Goal: Navigation & Orientation: Find specific page/section

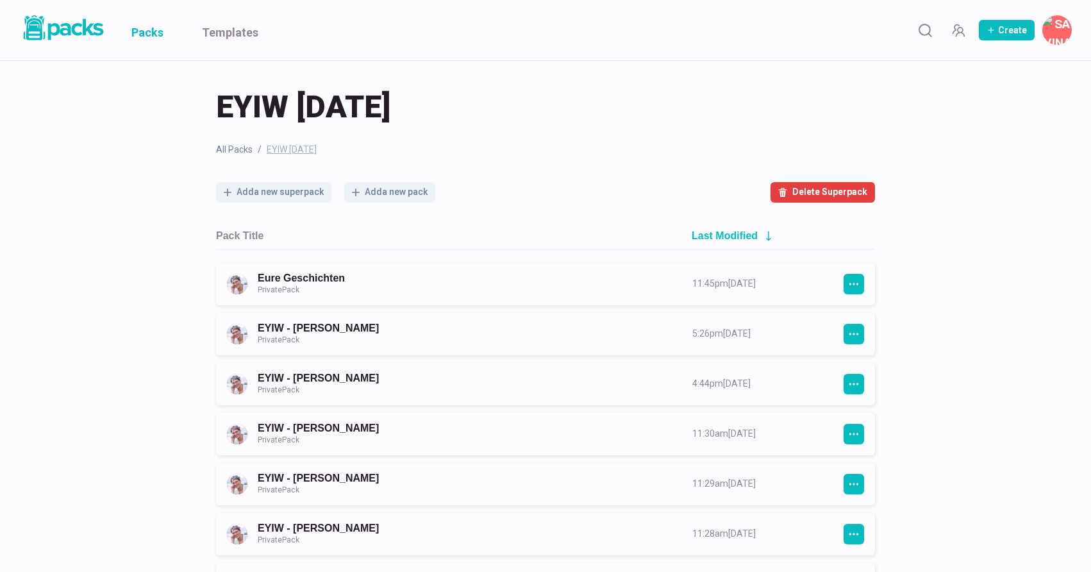
click at [147, 31] on link "Packs" at bounding box center [147, 30] width 32 height 60
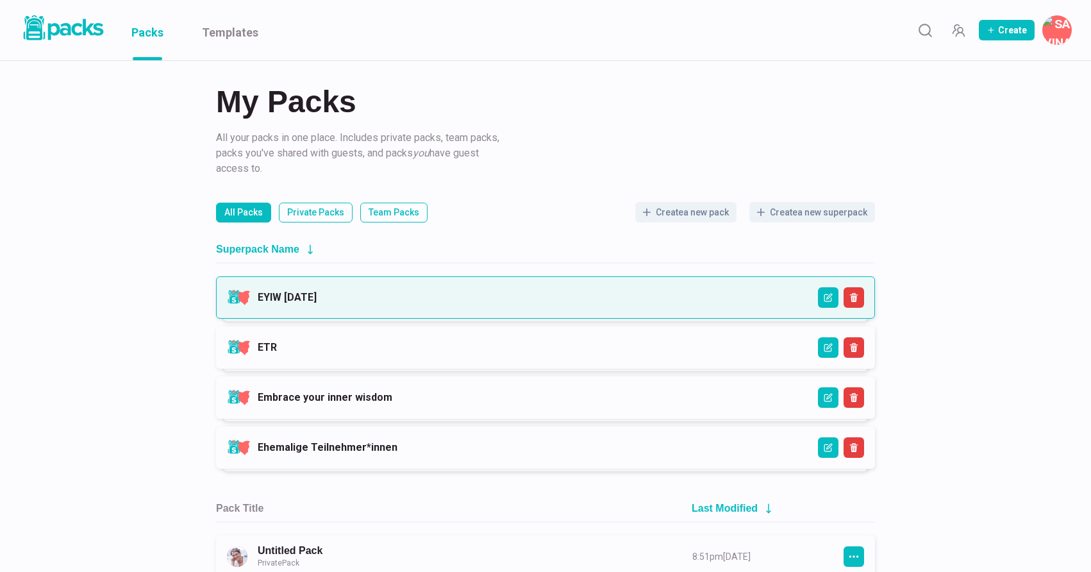
click at [317, 291] on link "EYIW [DATE]" at bounding box center [287, 297] width 59 height 12
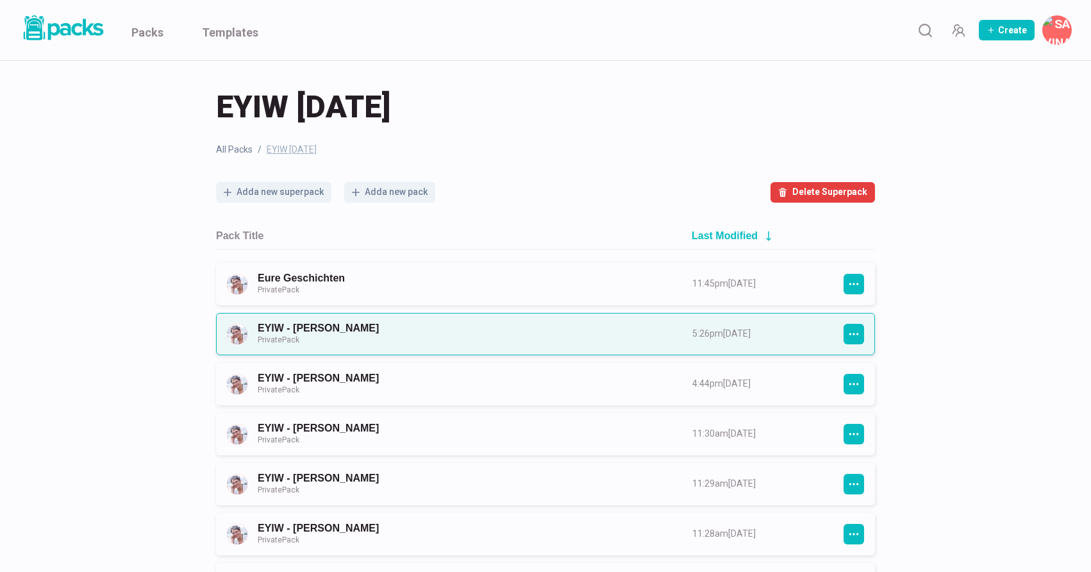
click at [447, 338] on link "EYIW - Christina Reichmuth Private Pack" at bounding box center [464, 334] width 412 height 24
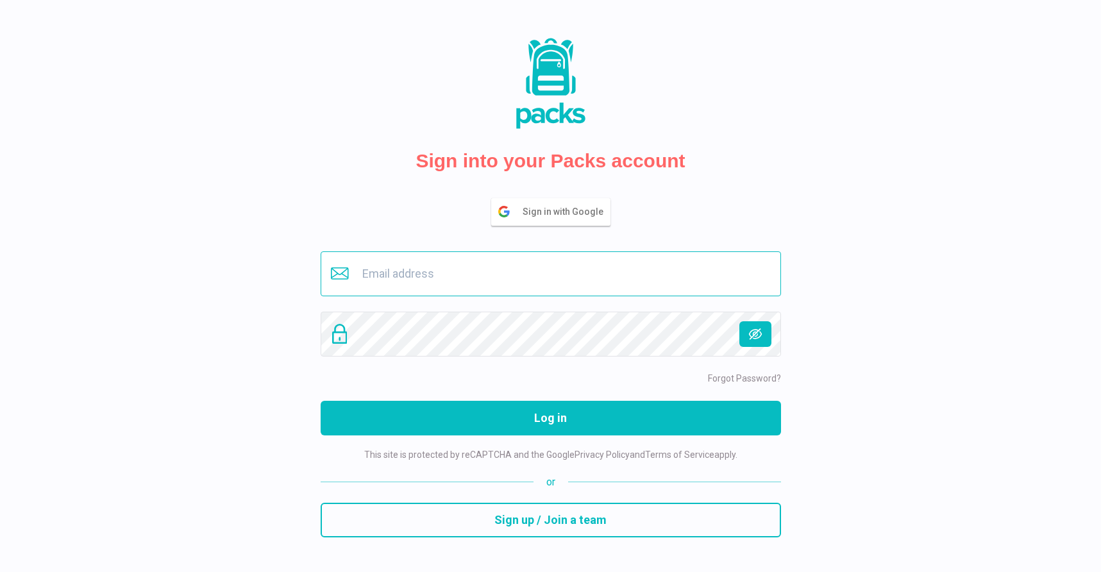
type input "[EMAIL_ADDRESS][DOMAIN_NAME]"
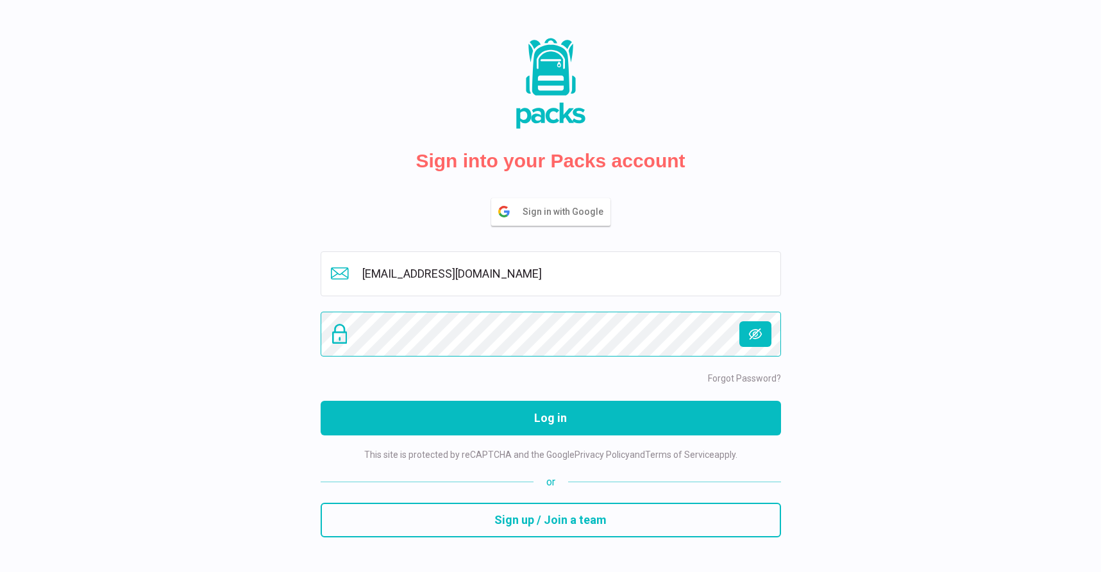
click at [550, 417] on button "Log in" at bounding box center [551, 418] width 460 height 35
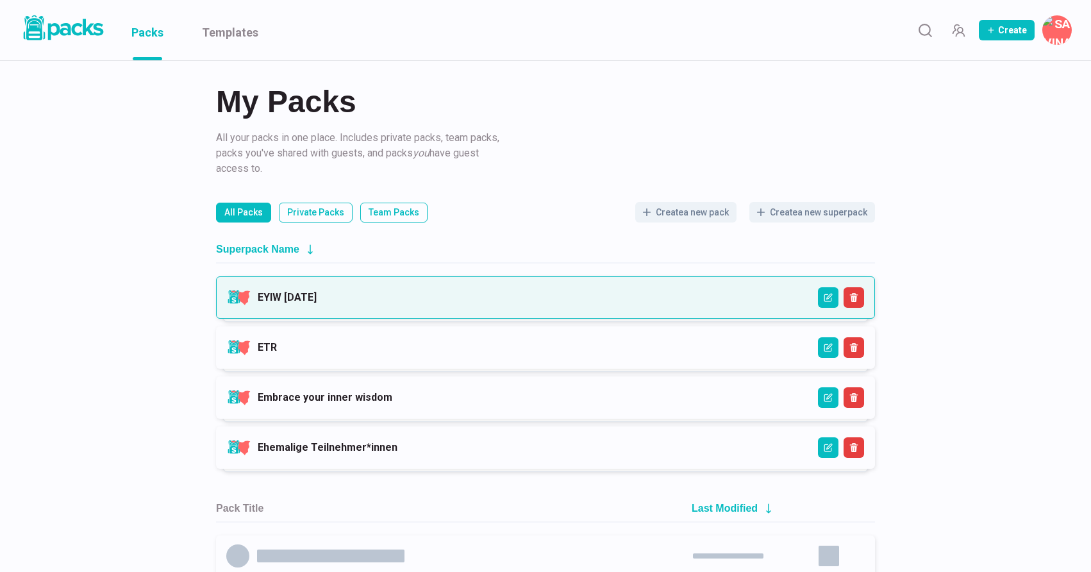
click at [317, 303] on link "EYIW 3 - April 2025" at bounding box center [287, 297] width 59 height 12
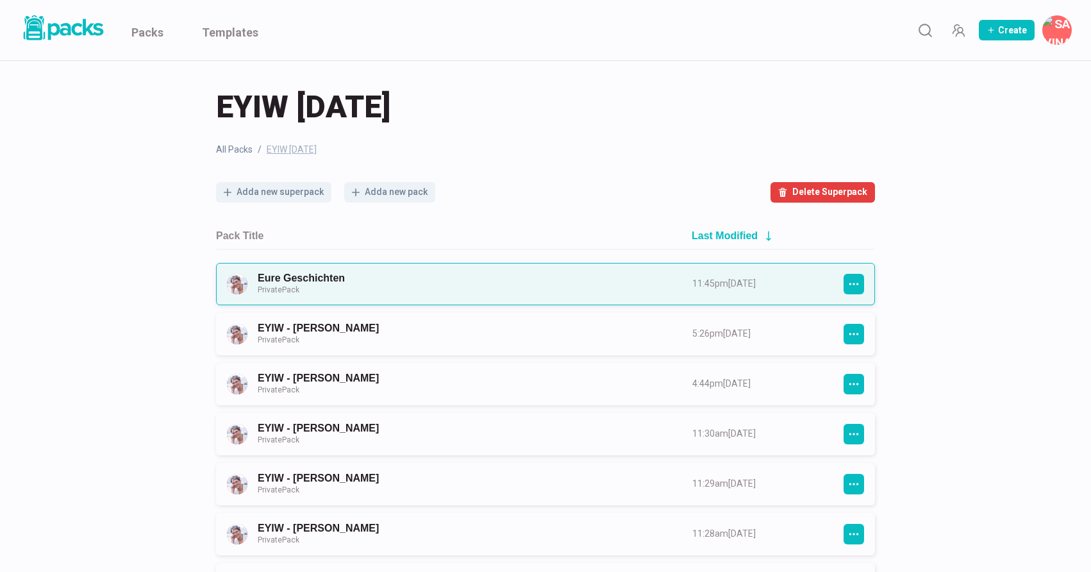
click at [436, 283] on link "Eure Geschichten Private Pack" at bounding box center [464, 284] width 412 height 24
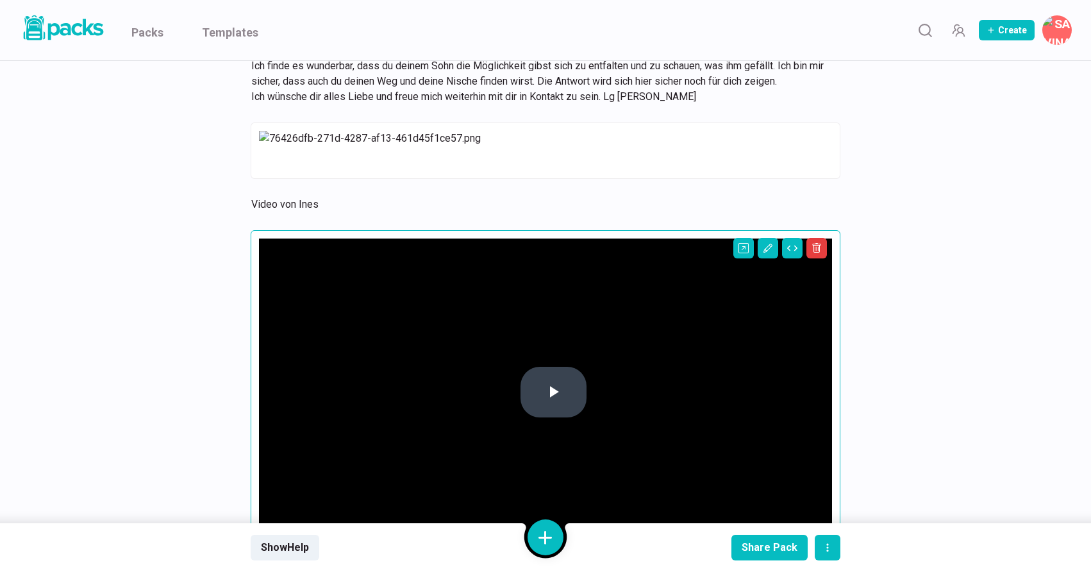
scroll to position [18623, 0]
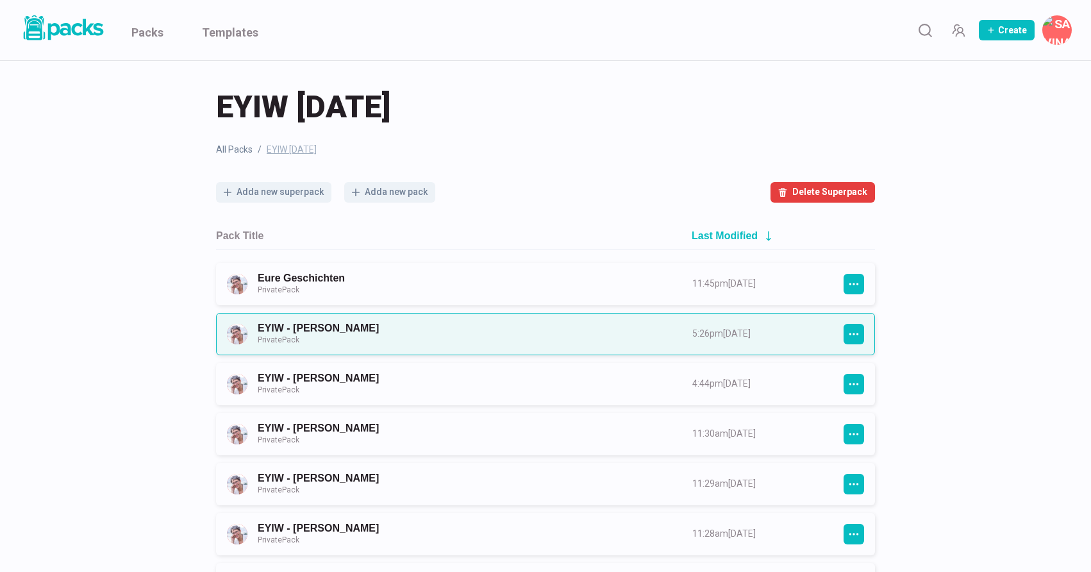
click at [379, 335] on link "EYIW - Christina Reichmuth Private Pack" at bounding box center [464, 334] width 412 height 24
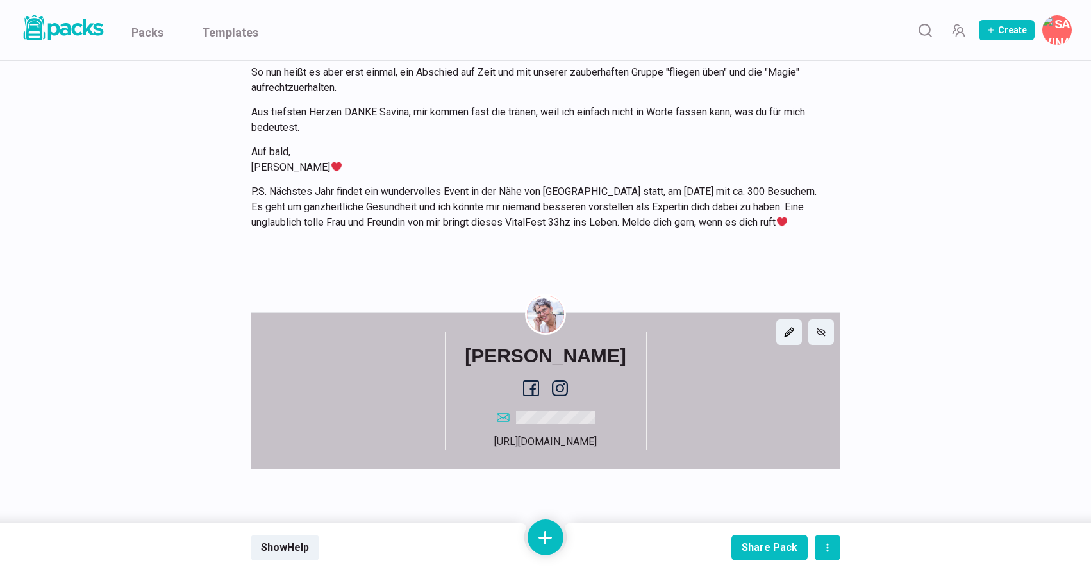
scroll to position [3637, 0]
